Goal: Task Accomplishment & Management: Complete application form

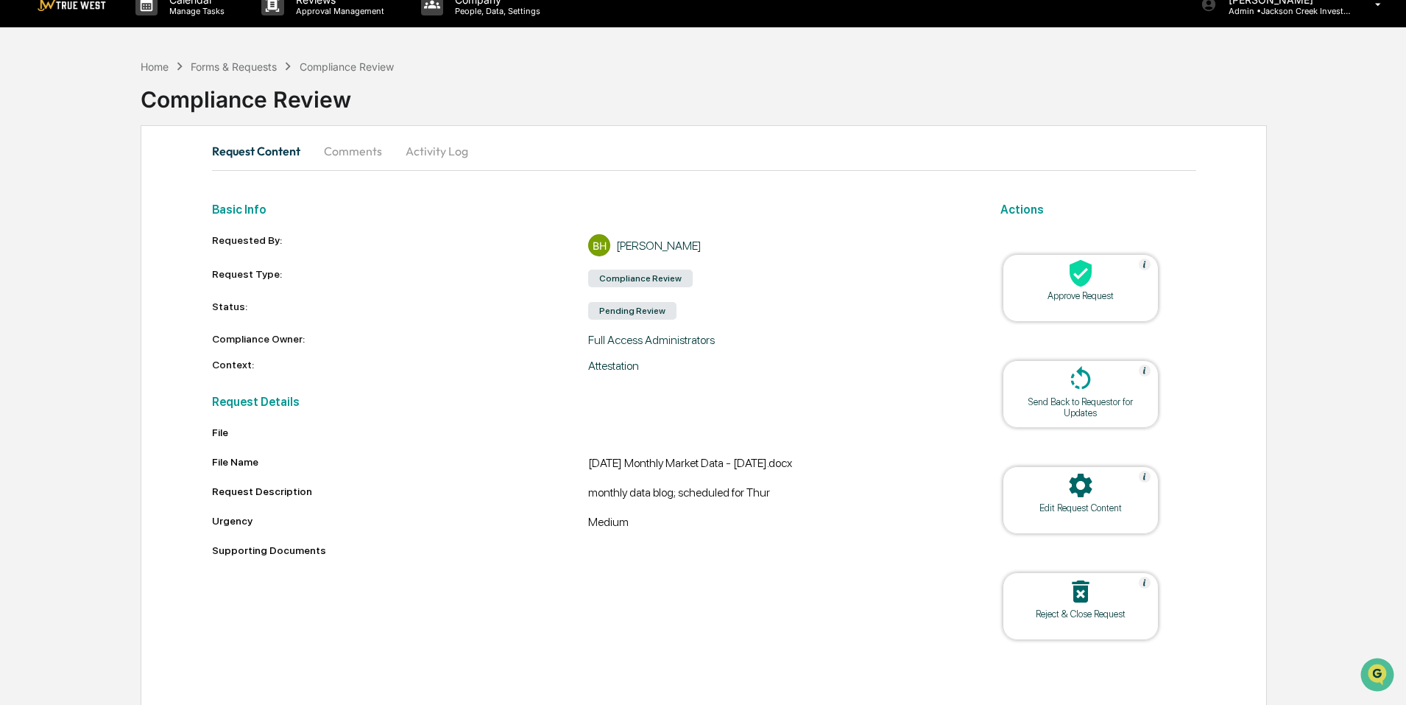
scroll to position [23, 0]
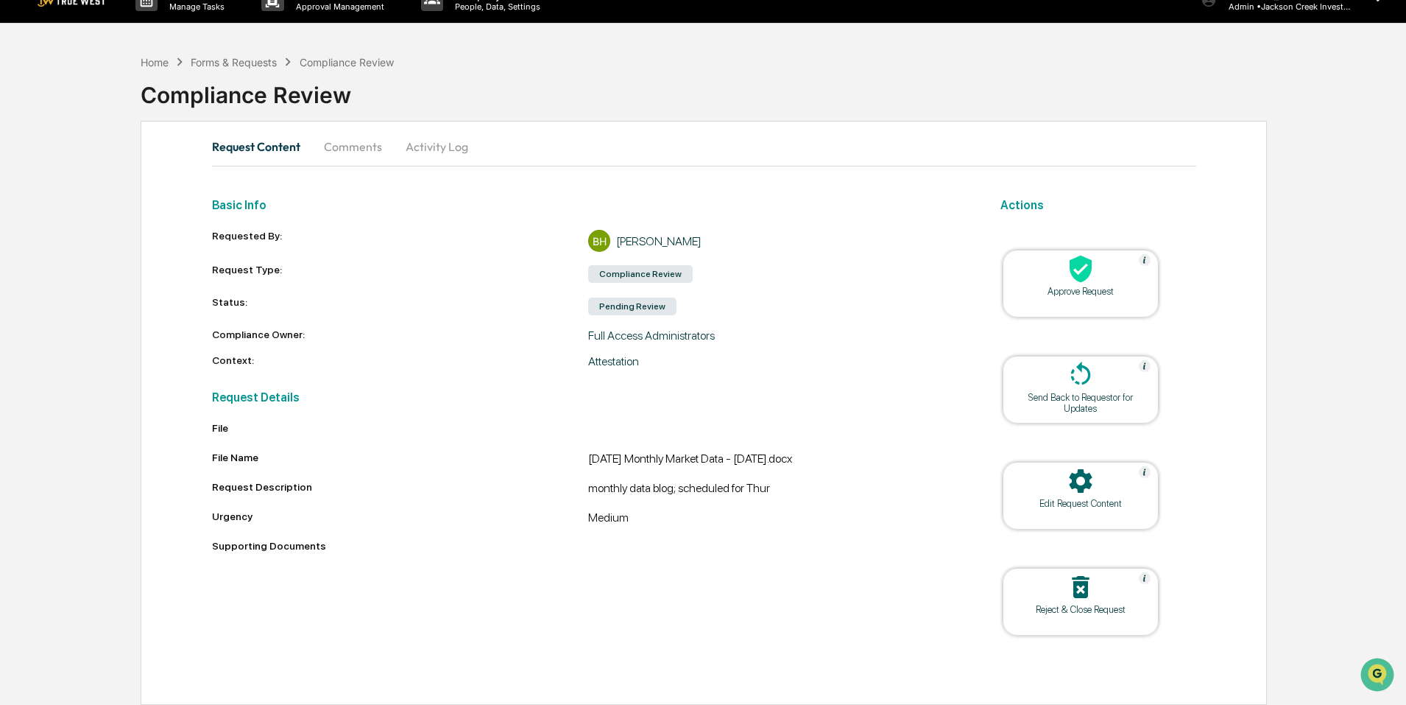
click at [1089, 479] on icon at bounding box center [1080, 481] width 23 height 24
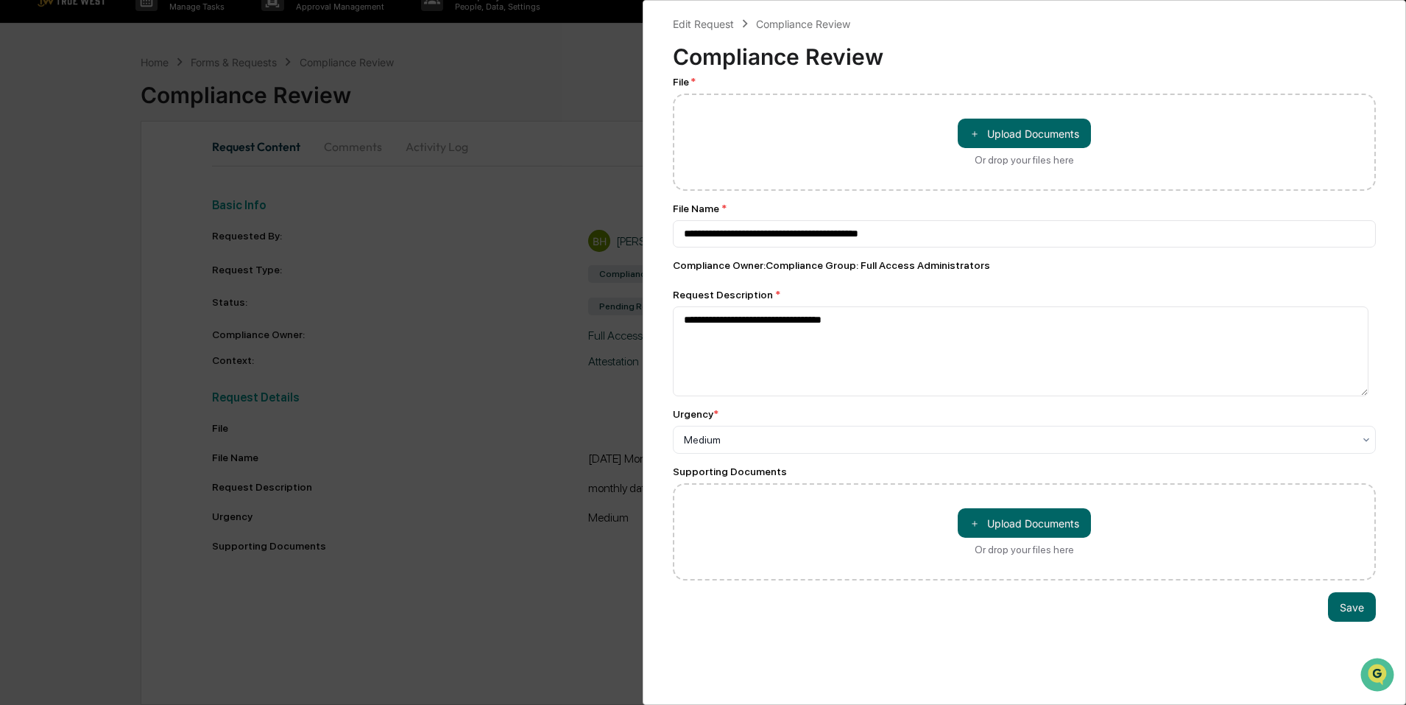
click at [496, 92] on div "**********" at bounding box center [703, 352] width 1406 height 705
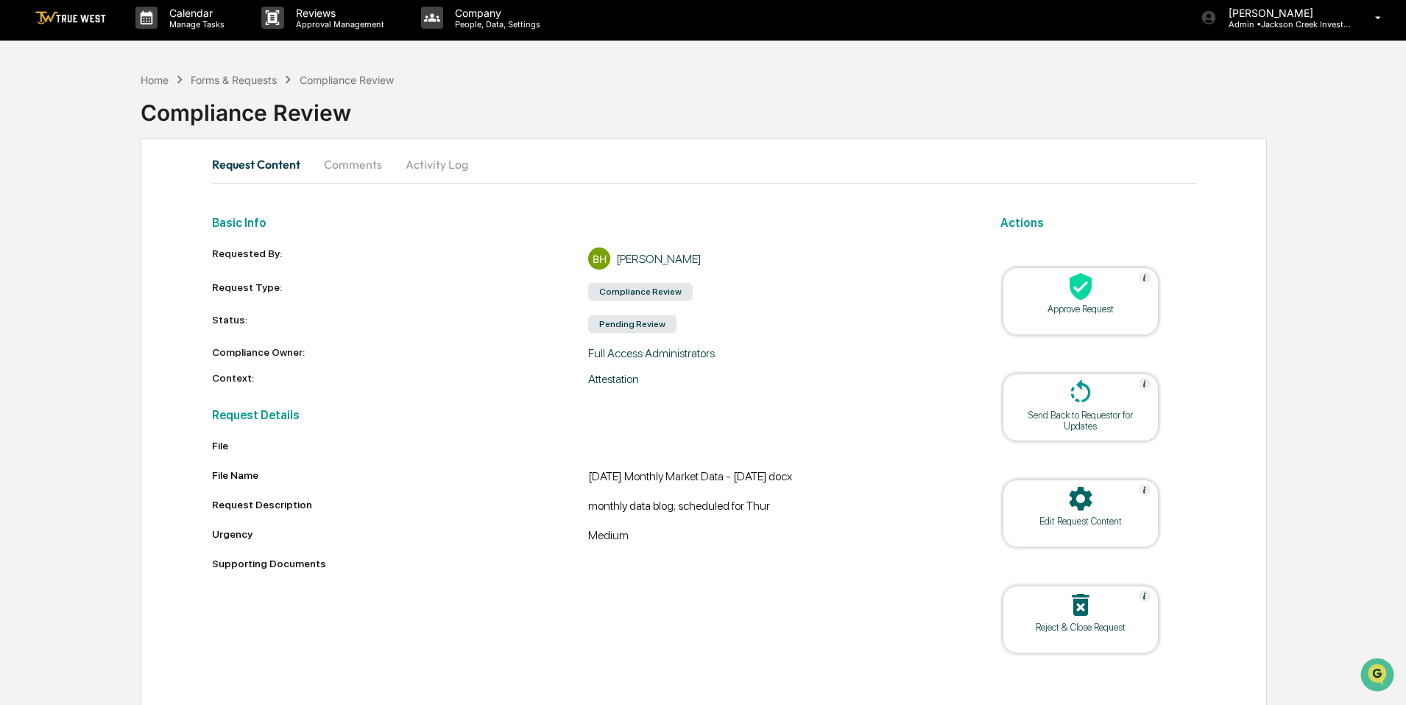
scroll to position [0, 0]
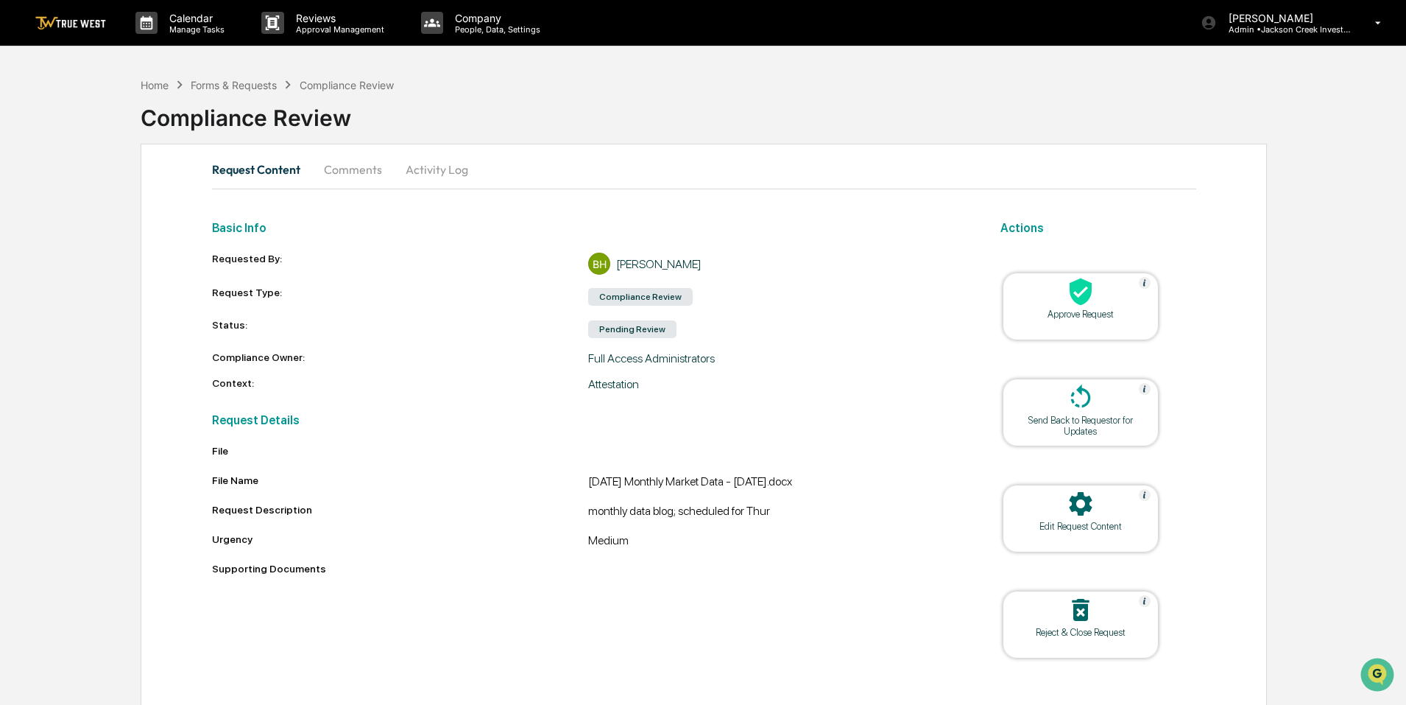
click at [356, 167] on button "Comments" at bounding box center [353, 169] width 82 height 35
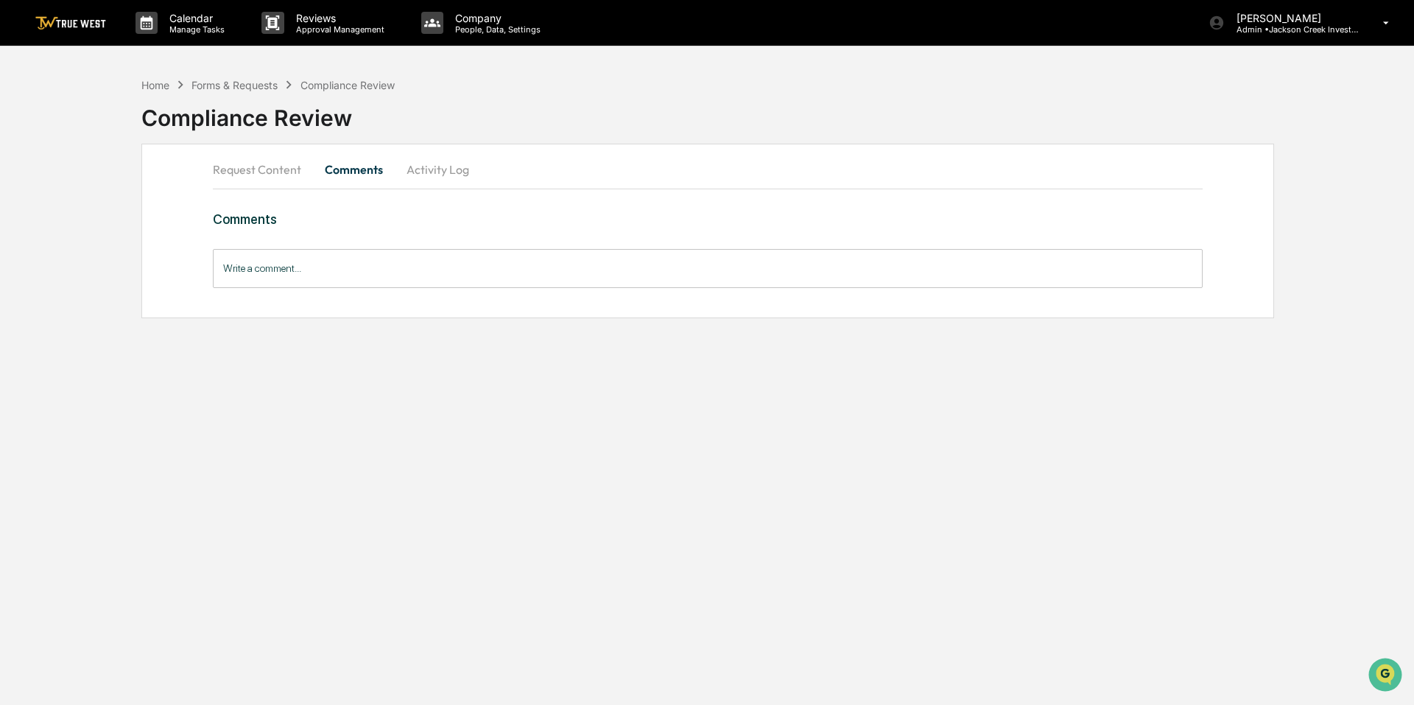
click at [432, 170] on button "Activity Log" at bounding box center [438, 169] width 86 height 35
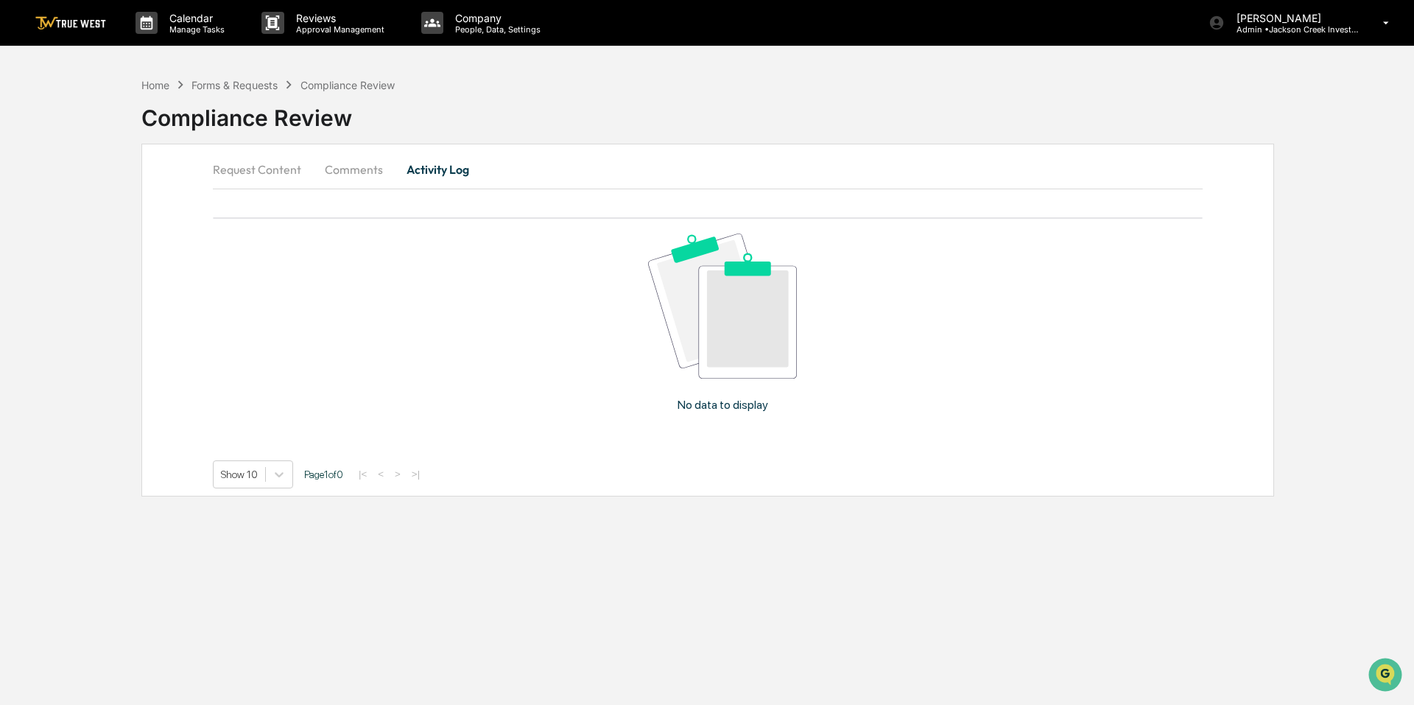
click at [260, 166] on button "Request Content" at bounding box center [263, 169] width 100 height 35
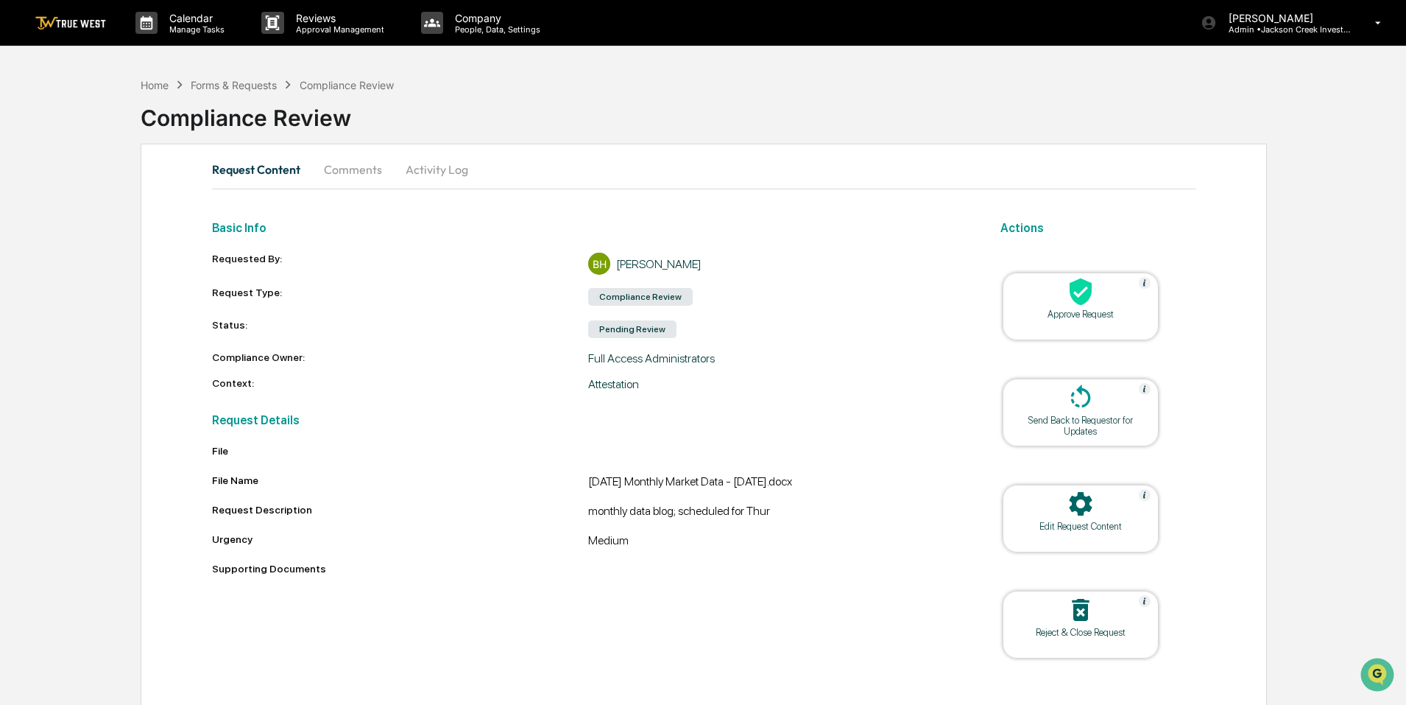
scroll to position [23, 0]
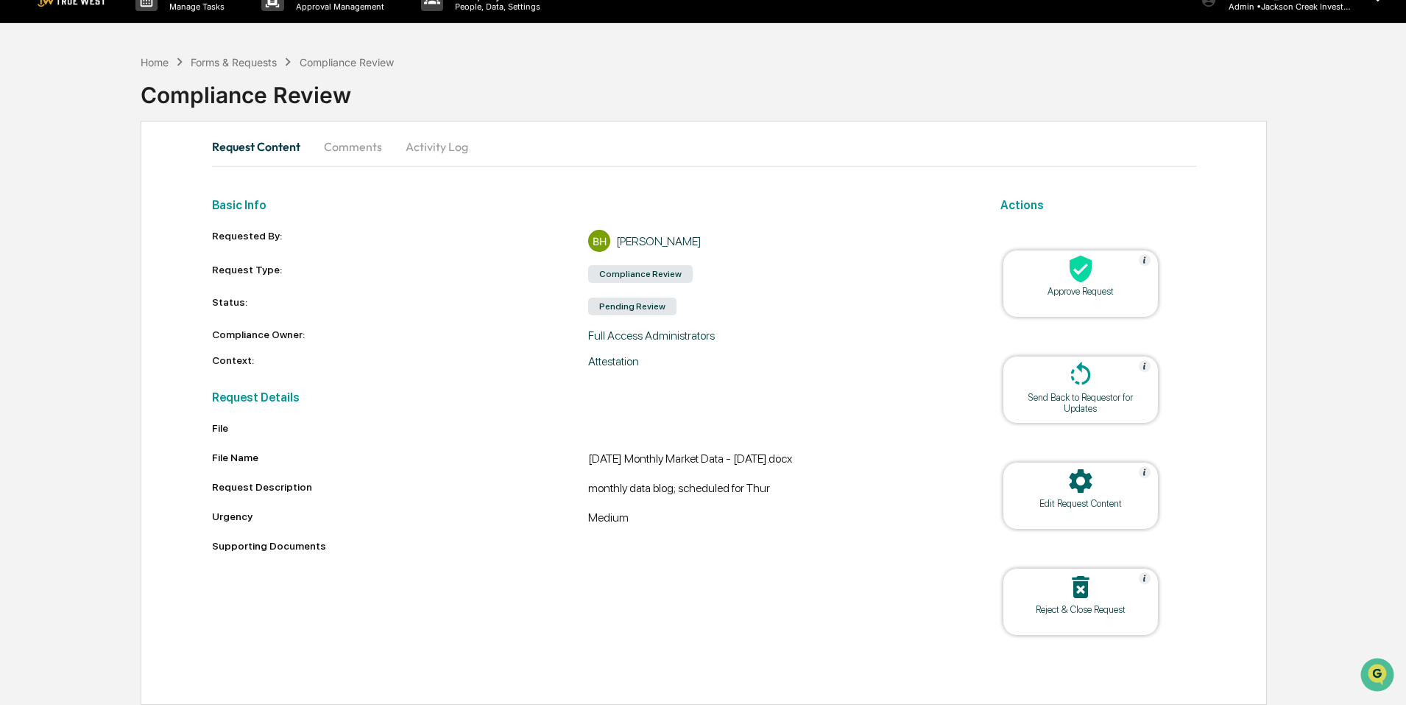
click at [1068, 480] on icon at bounding box center [1080, 480] width 29 height 29
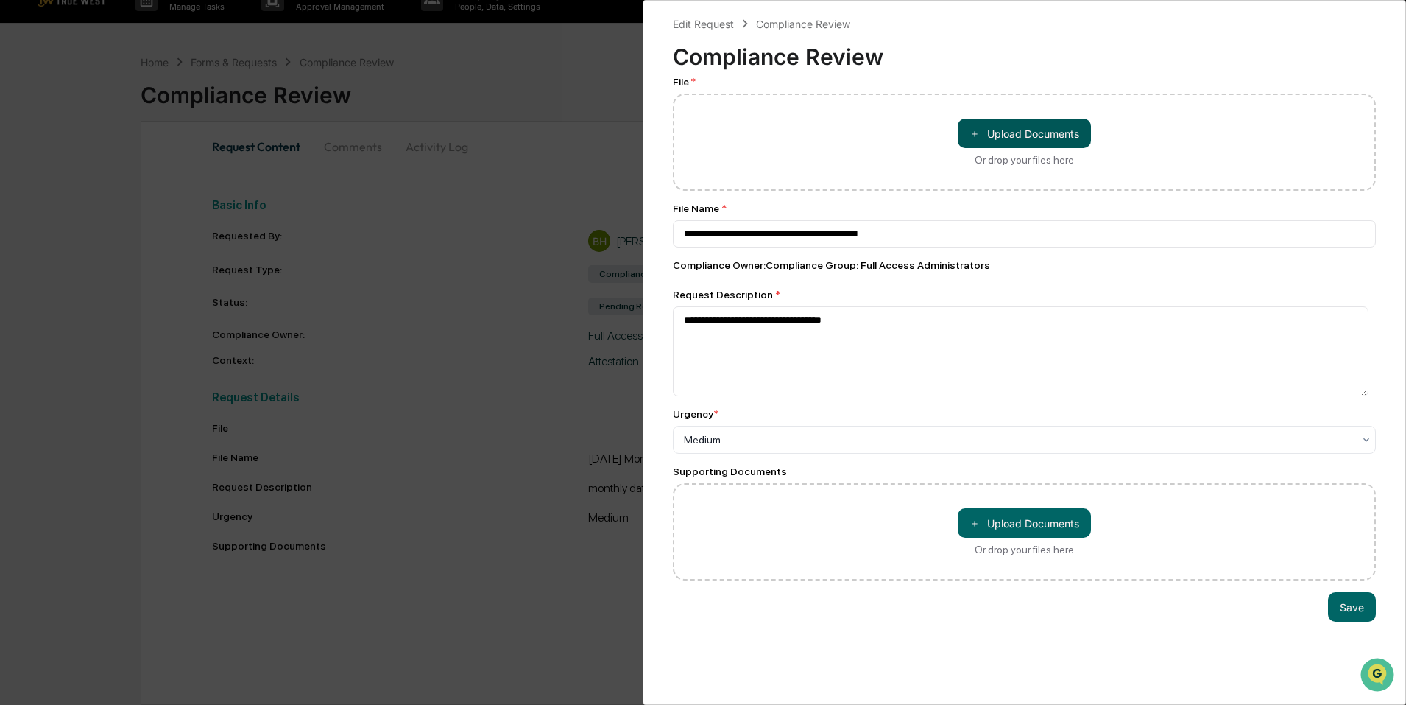
click at [999, 126] on button "＋ Upload Documents" at bounding box center [1024, 133] width 133 height 29
click at [1007, 148] on button "＋ Upload Documents" at bounding box center [1024, 133] width 133 height 29
click at [489, 72] on div "**********" at bounding box center [703, 352] width 1406 height 705
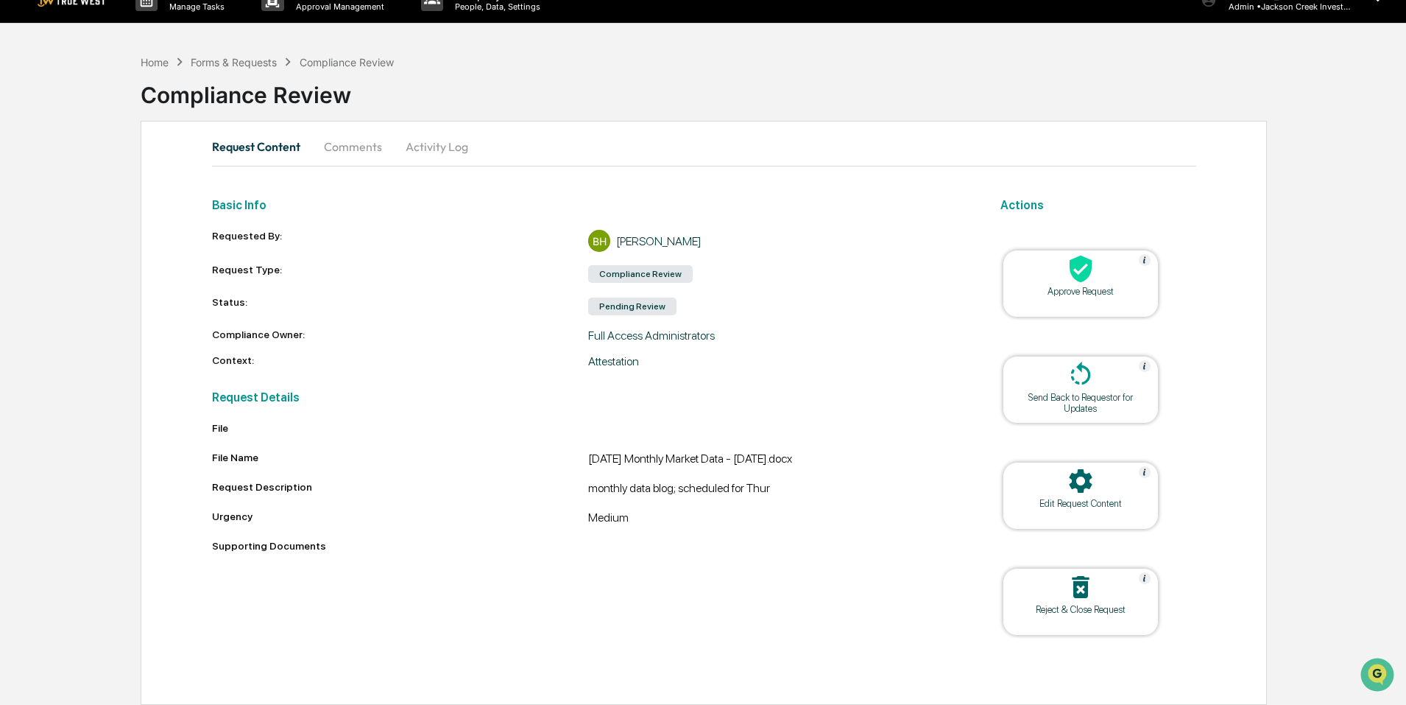
click at [1102, 373] on div at bounding box center [1080, 376] width 147 height 32
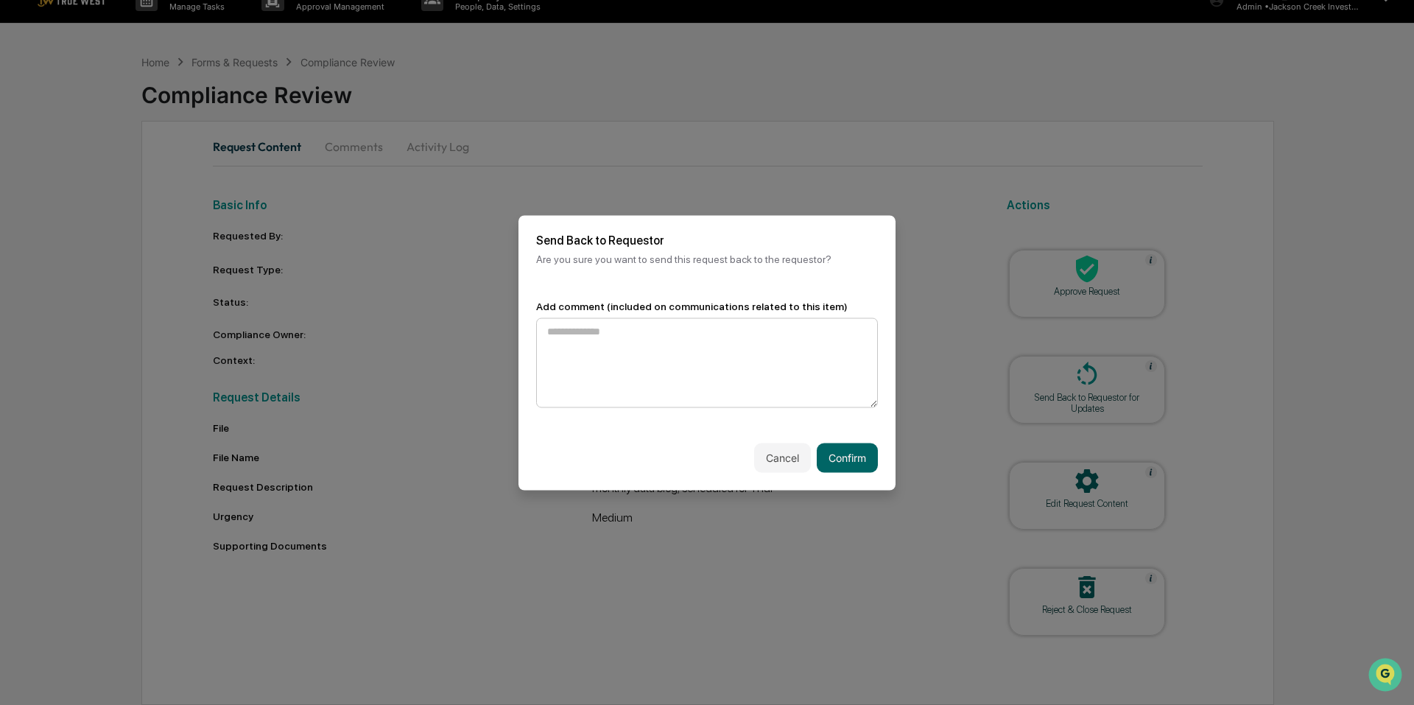
drag, startPoint x: 638, startPoint y: 319, endPoint x: 637, endPoint y: 326, distance: 7.4
click at [637, 326] on textarea at bounding box center [707, 362] width 342 height 90
type textarea "**********"
click at [837, 462] on button "Confirm" at bounding box center [847, 457] width 61 height 29
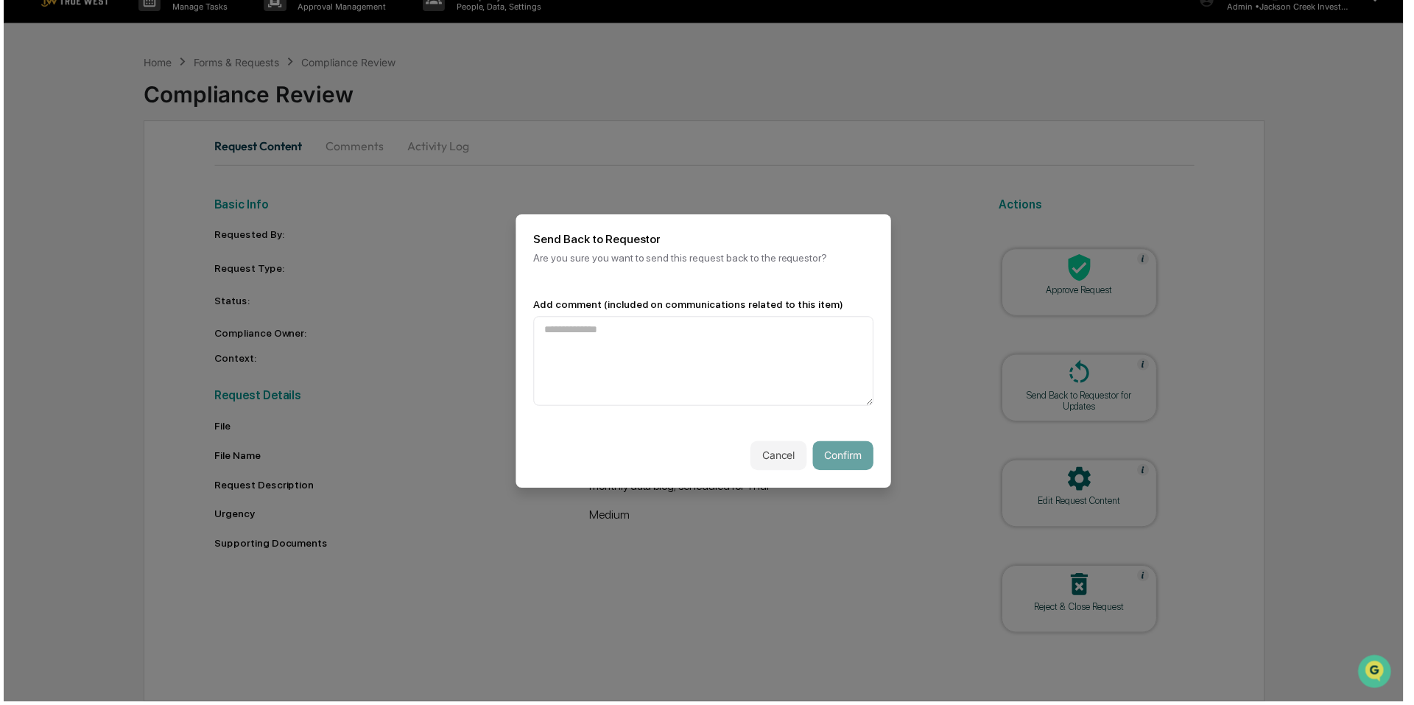
scroll to position [0, 0]
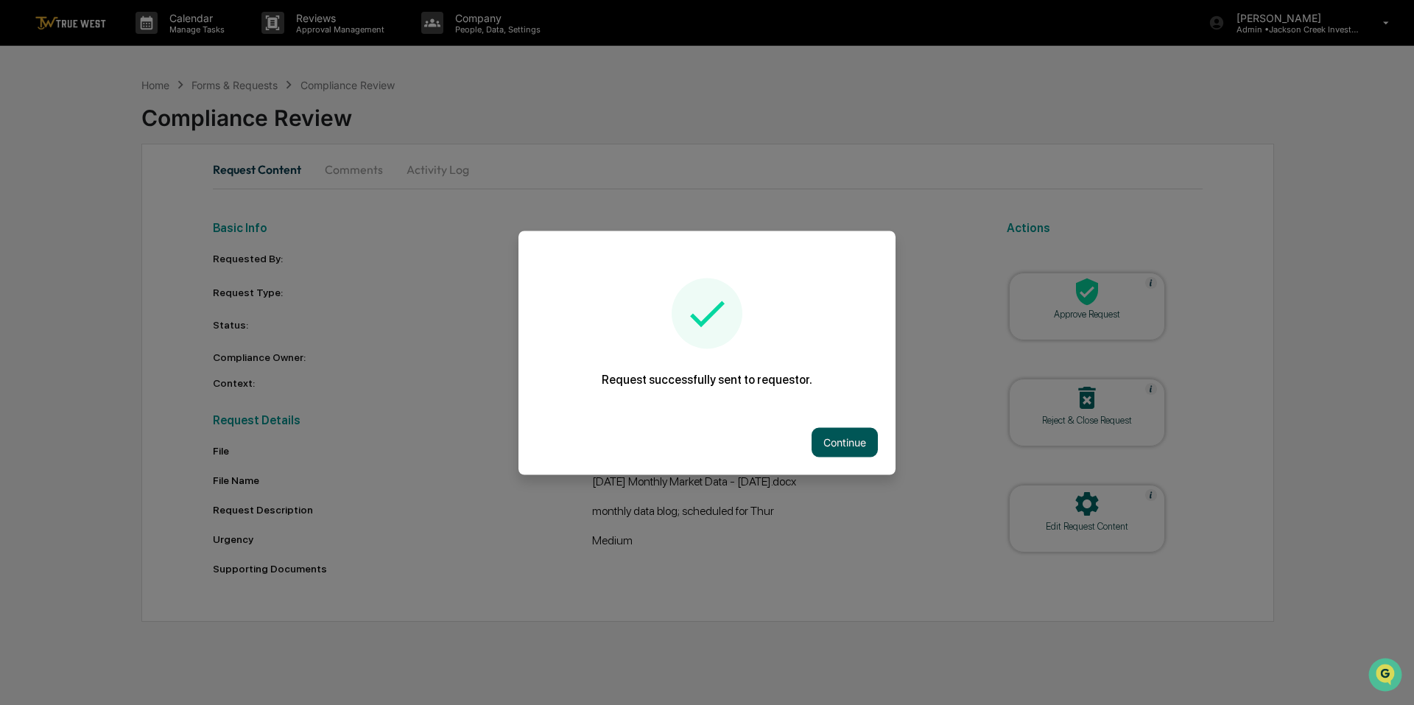
click at [832, 444] on button "Continue" at bounding box center [844, 441] width 66 height 29
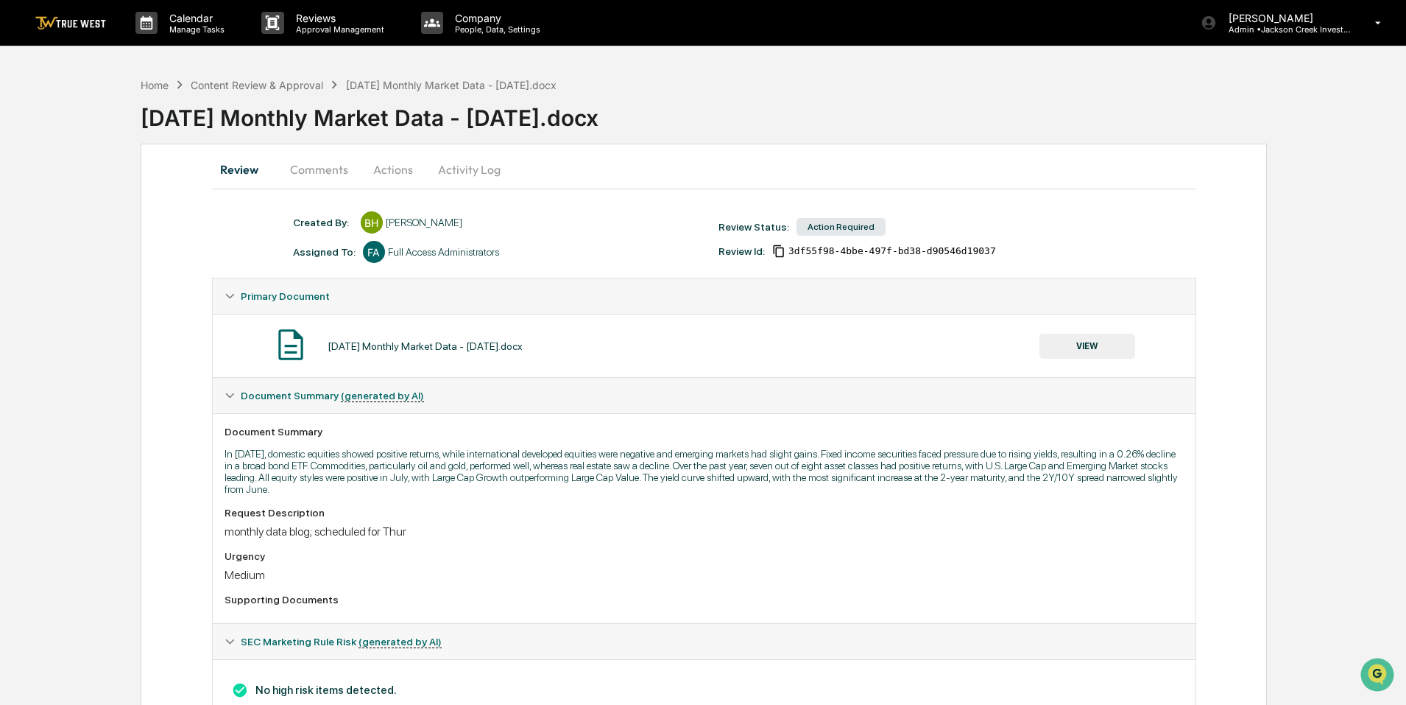
click at [1101, 346] on button "VIEW" at bounding box center [1088, 346] width 96 height 25
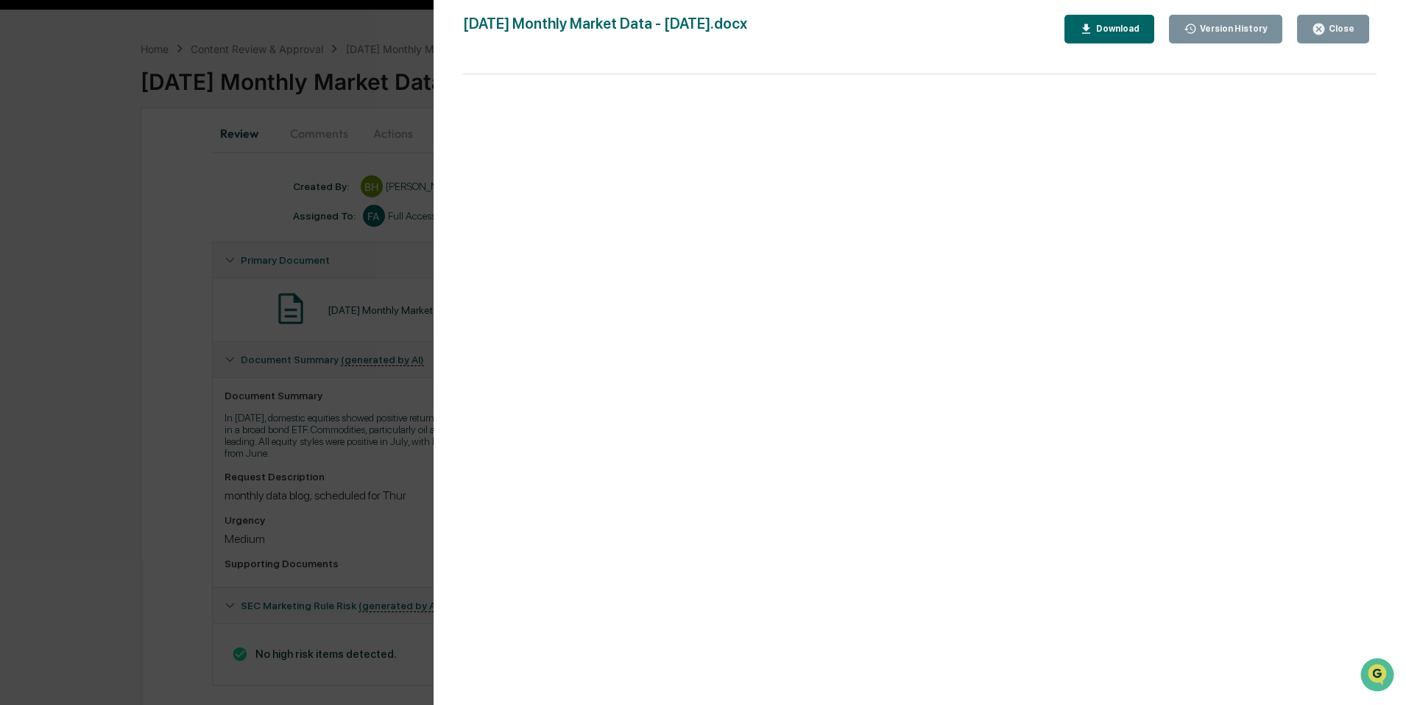
scroll to position [54, 0]
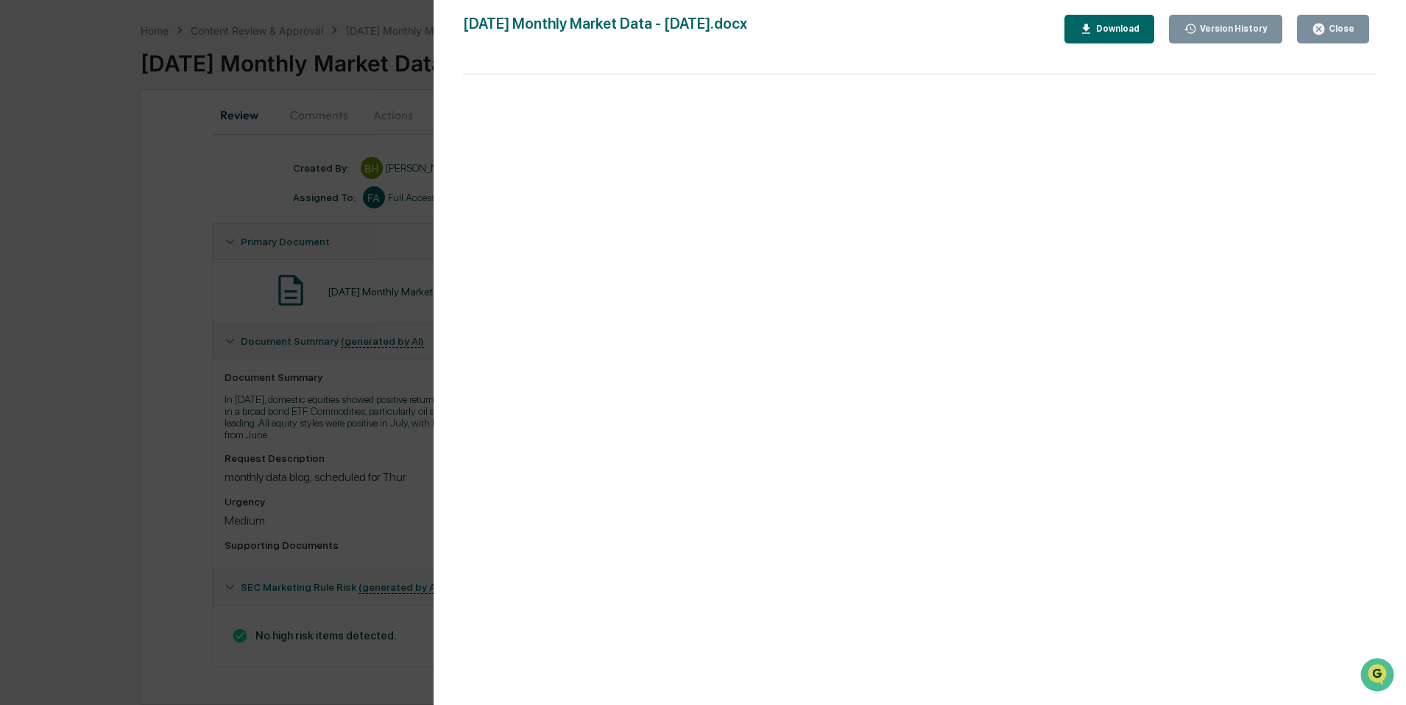
click at [1333, 28] on div "Close" at bounding box center [1340, 29] width 29 height 10
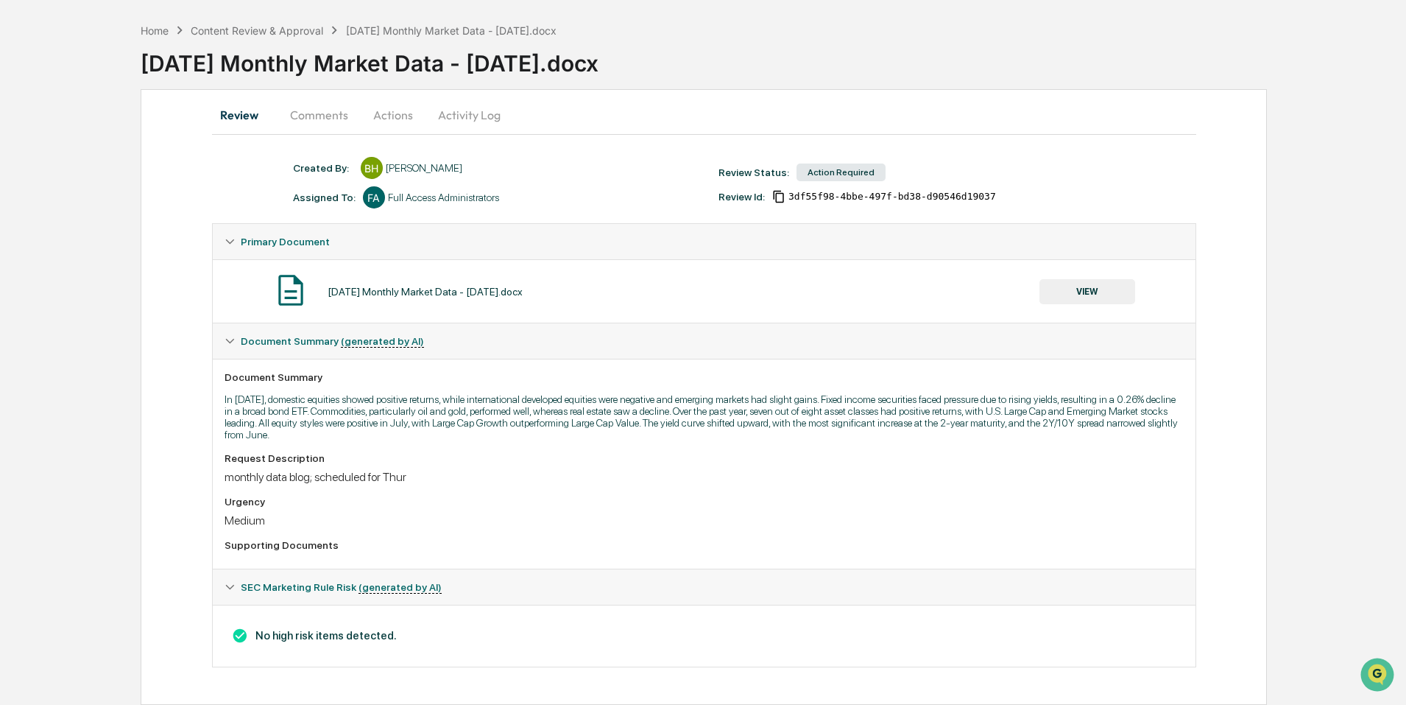
click at [399, 110] on button "Actions" at bounding box center [393, 114] width 66 height 35
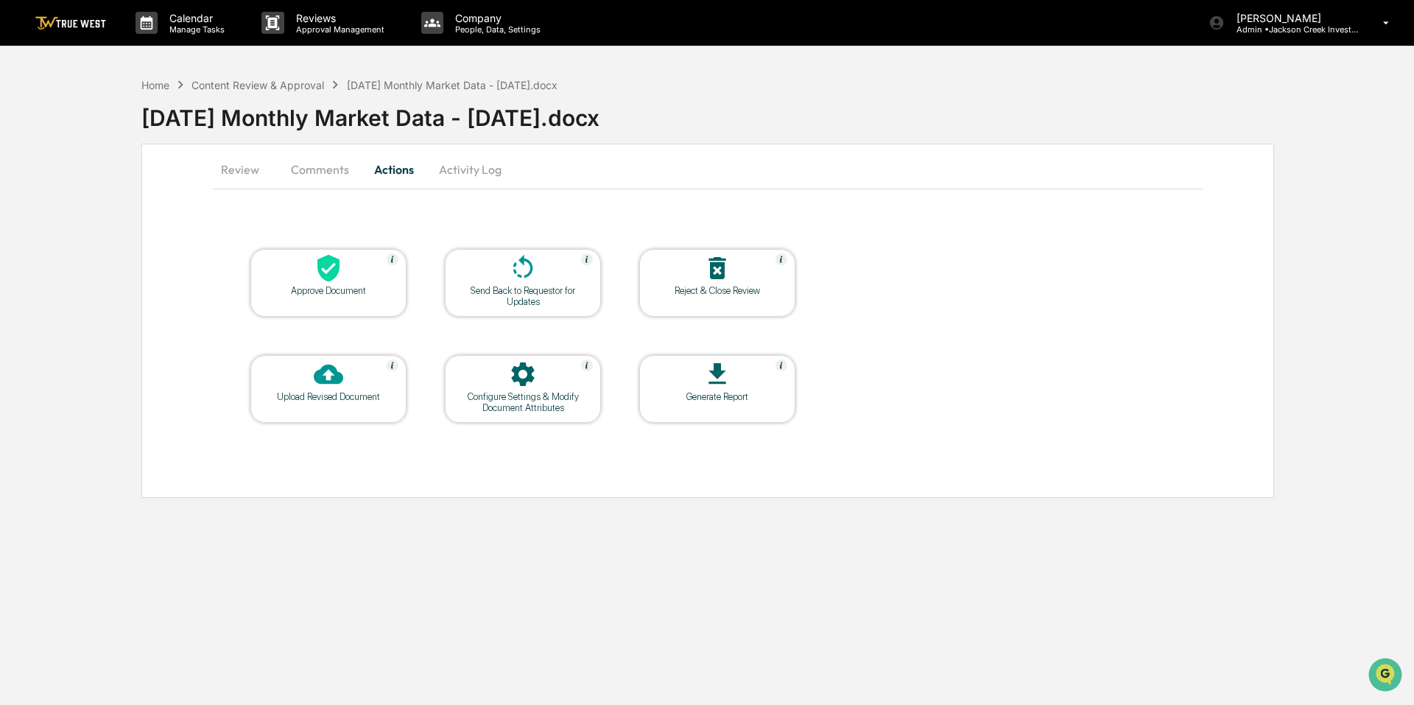
click at [339, 261] on icon at bounding box center [328, 268] width 22 height 27
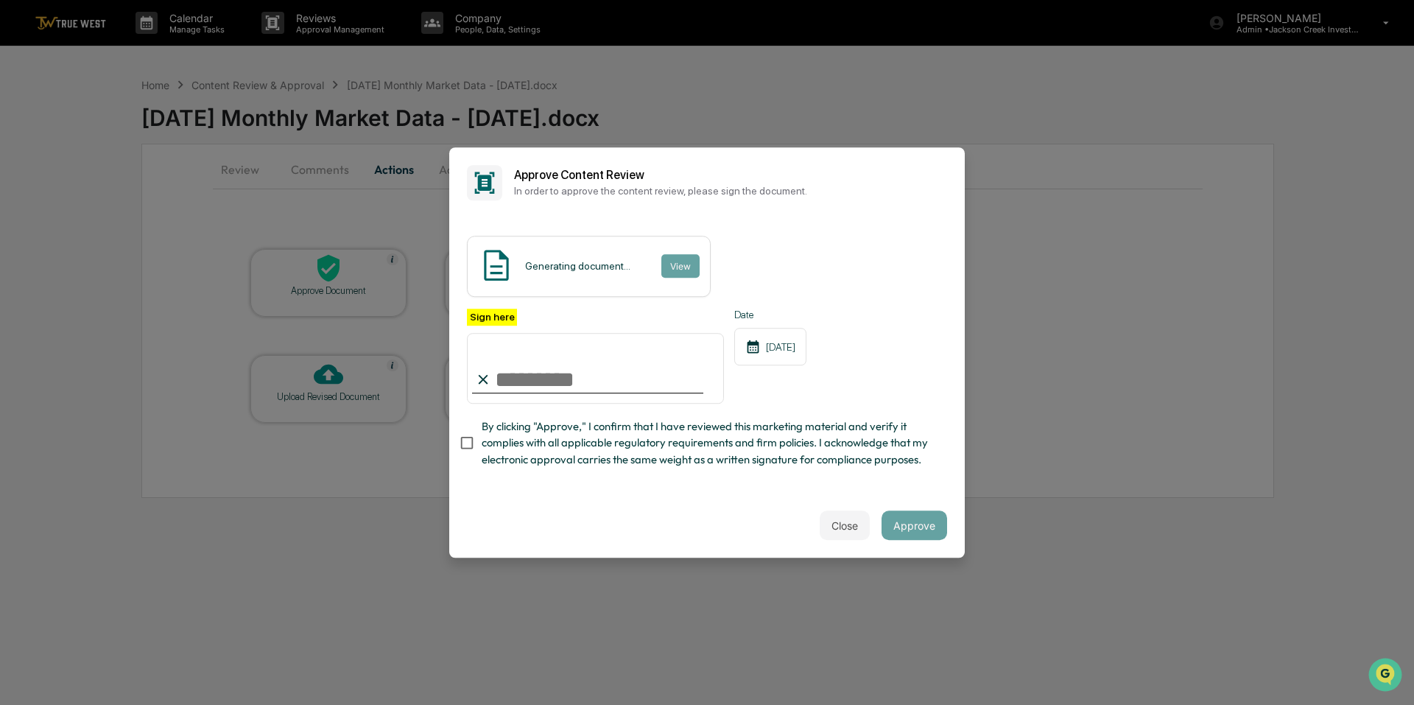
click at [543, 381] on input "Sign here" at bounding box center [595, 368] width 257 height 71
type input "**********"
click at [918, 532] on button "Approve" at bounding box center [914, 524] width 66 height 29
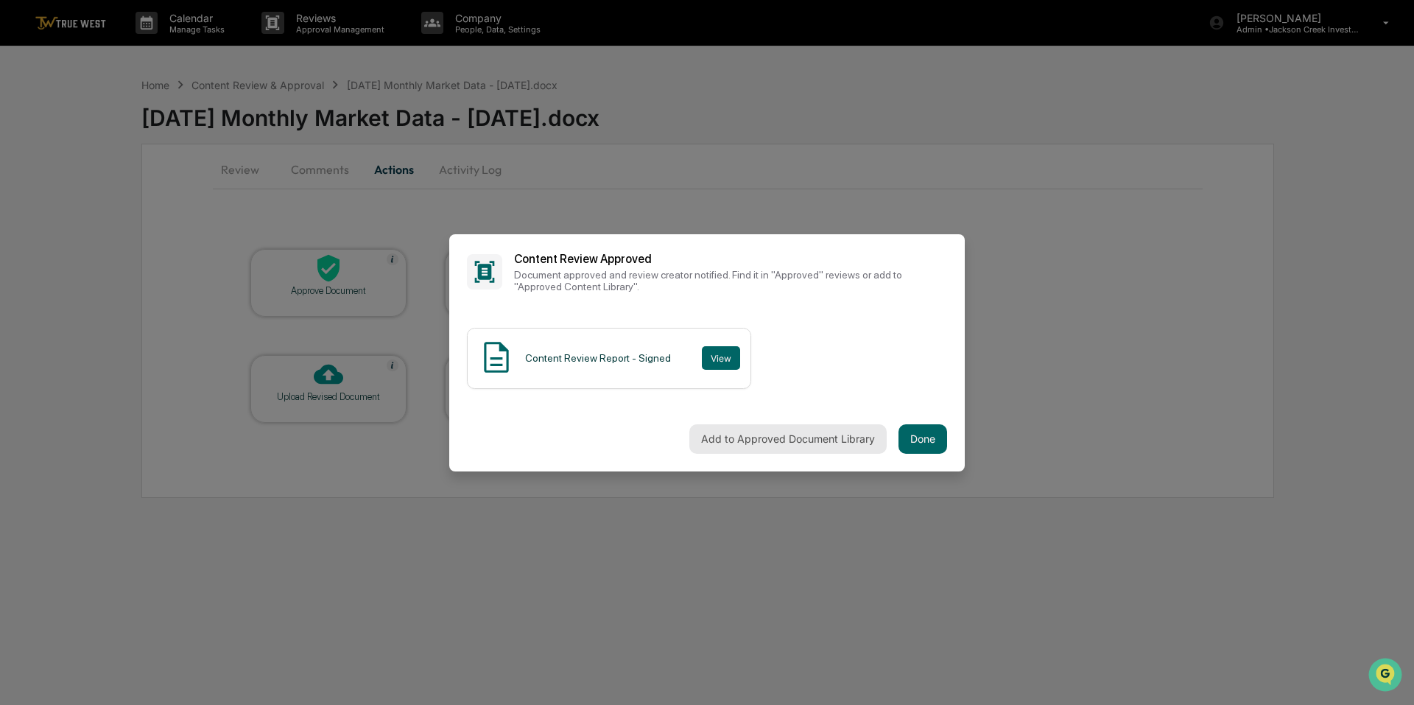
click at [775, 434] on button "Add to Approved Document Library" at bounding box center [787, 438] width 197 height 29
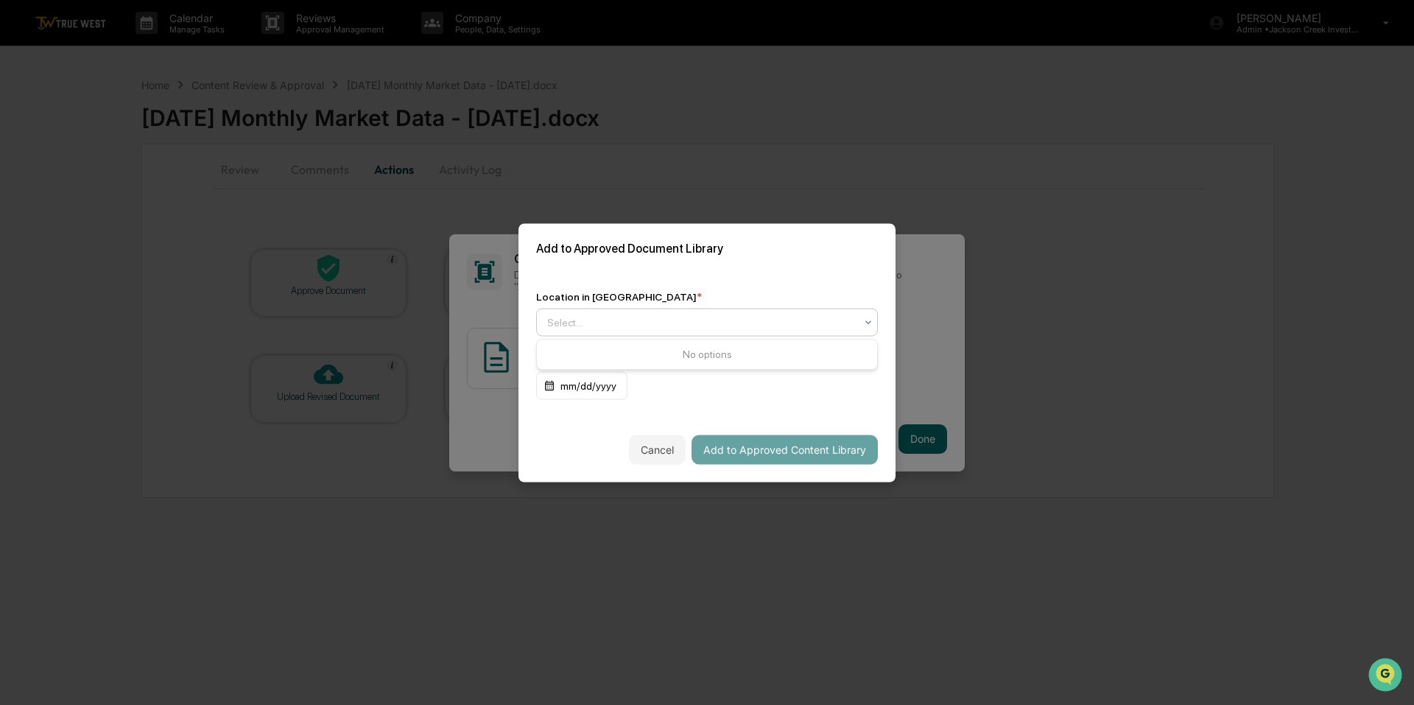
click at [657, 321] on div at bounding box center [701, 321] width 308 height 15
click at [623, 353] on div "Approved Content Library" at bounding box center [707, 356] width 340 height 29
click at [738, 444] on button "Add to Approved Content Library" at bounding box center [784, 448] width 186 height 29
